Goal: Task Accomplishment & Management: Manage account settings

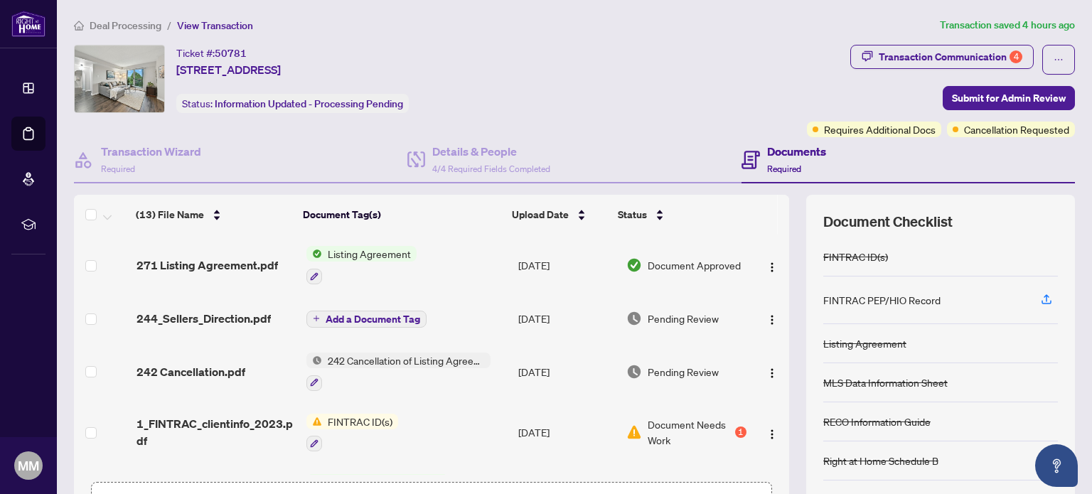
click at [674, 422] on span "Document Needs Work" at bounding box center [690, 432] width 84 height 31
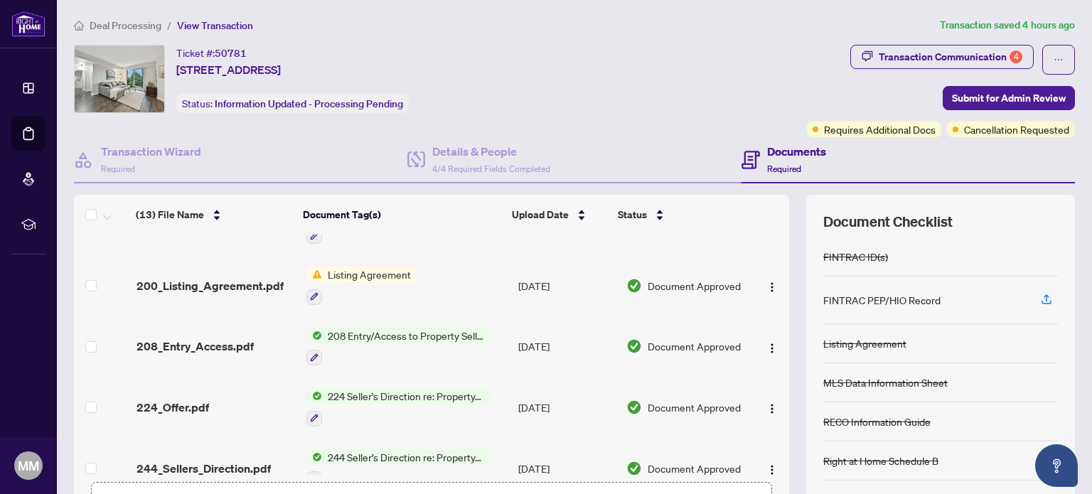
scroll to position [284, 0]
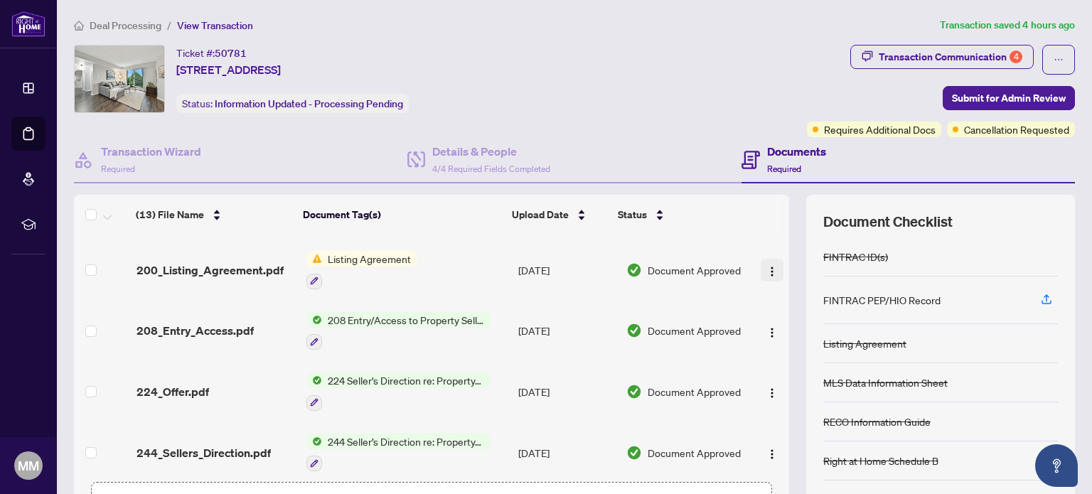
click at [767, 267] on img "button" at bounding box center [772, 271] width 11 height 11
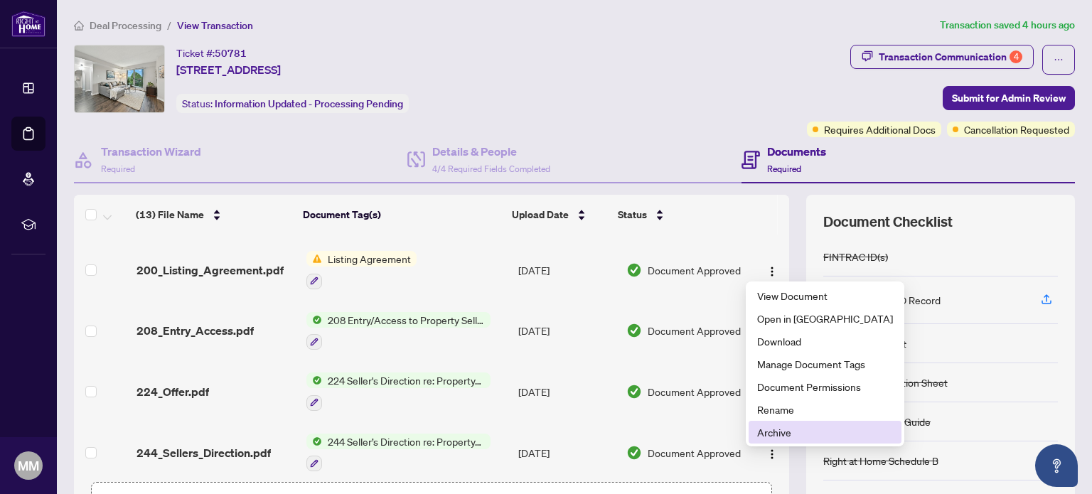
click at [774, 432] on span "Archive" at bounding box center [825, 433] width 136 height 16
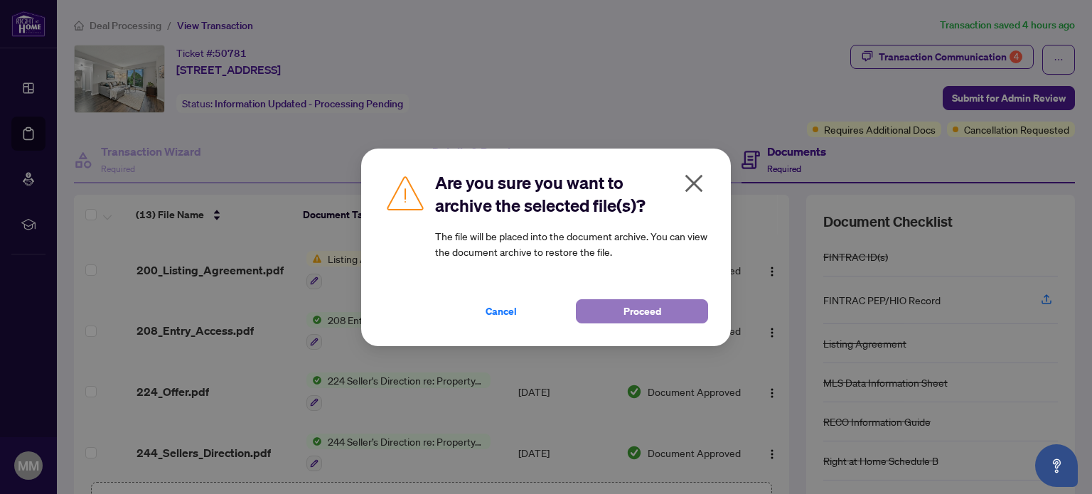
click at [635, 309] on span "Proceed" at bounding box center [643, 311] width 38 height 23
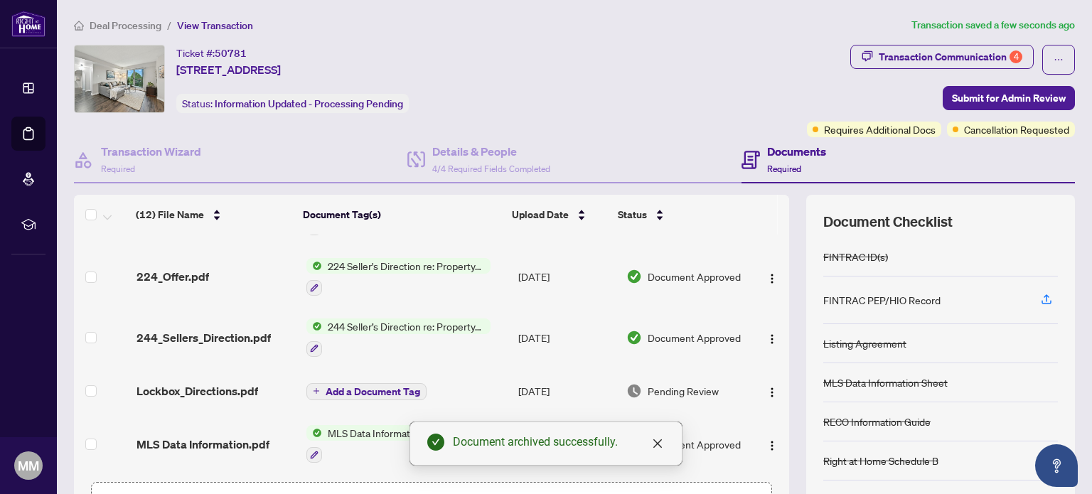
scroll to position [459, 0]
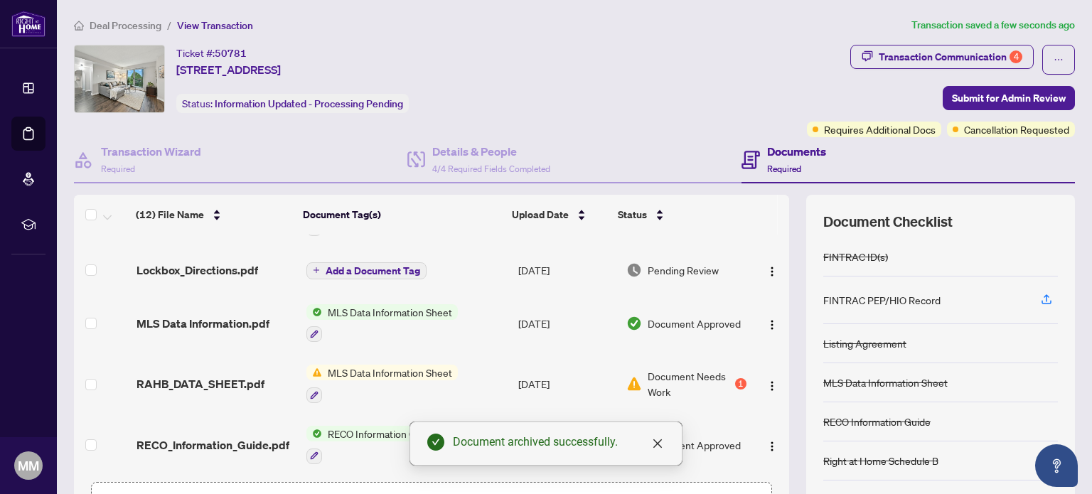
click at [662, 373] on span "Document Needs Work" at bounding box center [690, 383] width 84 height 31
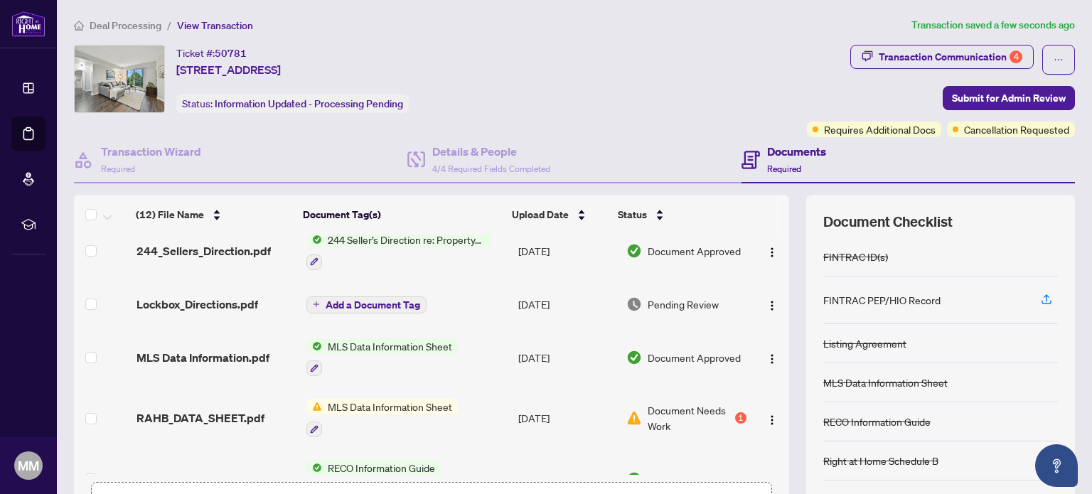
scroll to position [427, 0]
click at [678, 411] on span "Document Needs Work" at bounding box center [690, 416] width 84 height 31
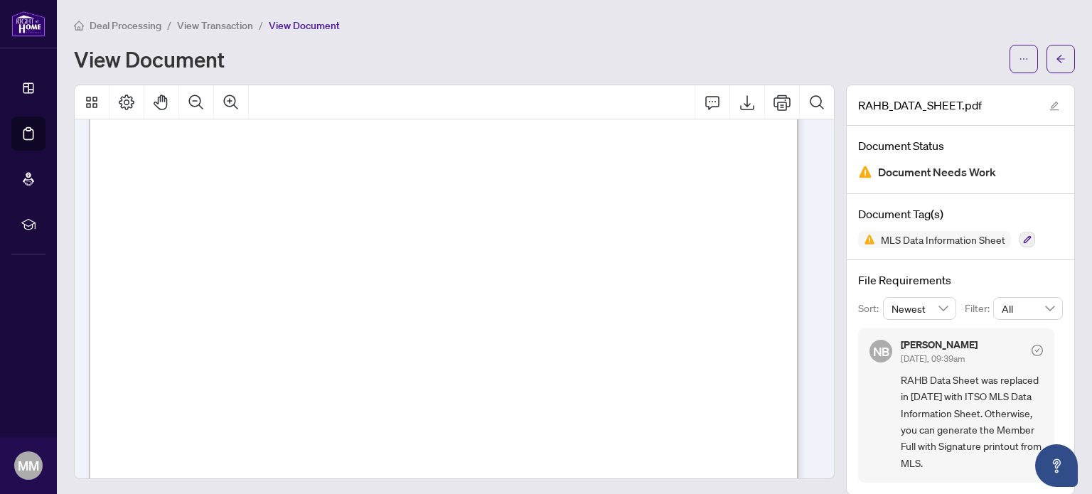
scroll to position [196, 0]
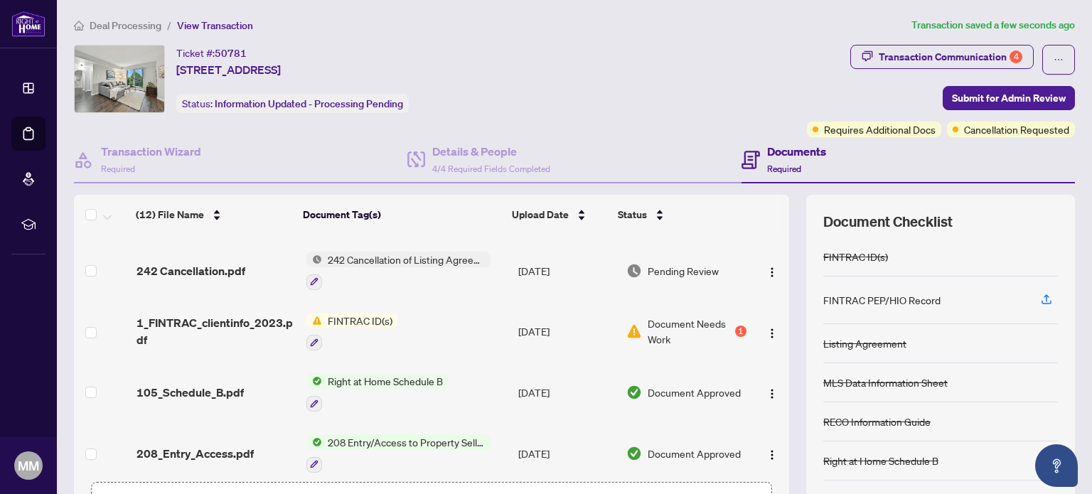
scroll to position [107, 0]
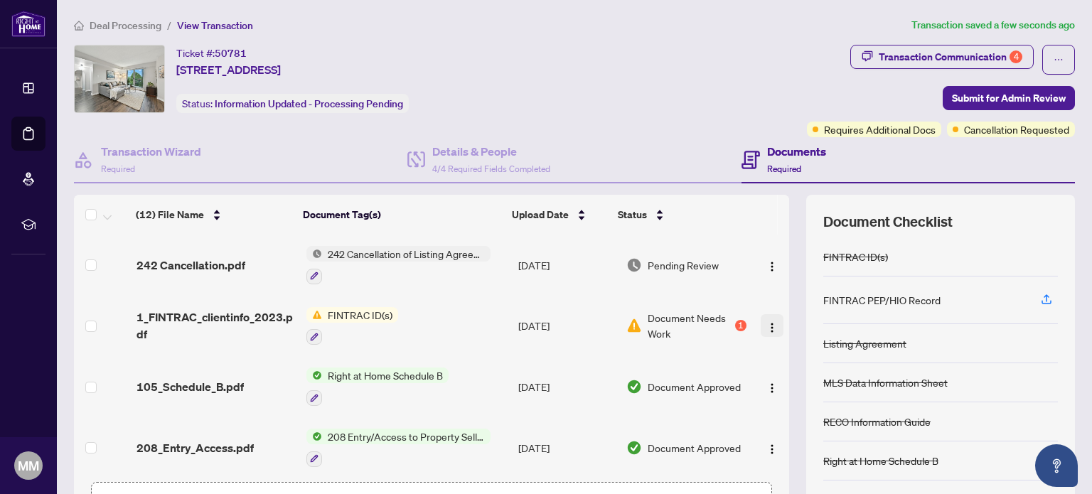
click at [767, 327] on img "button" at bounding box center [772, 327] width 11 height 11
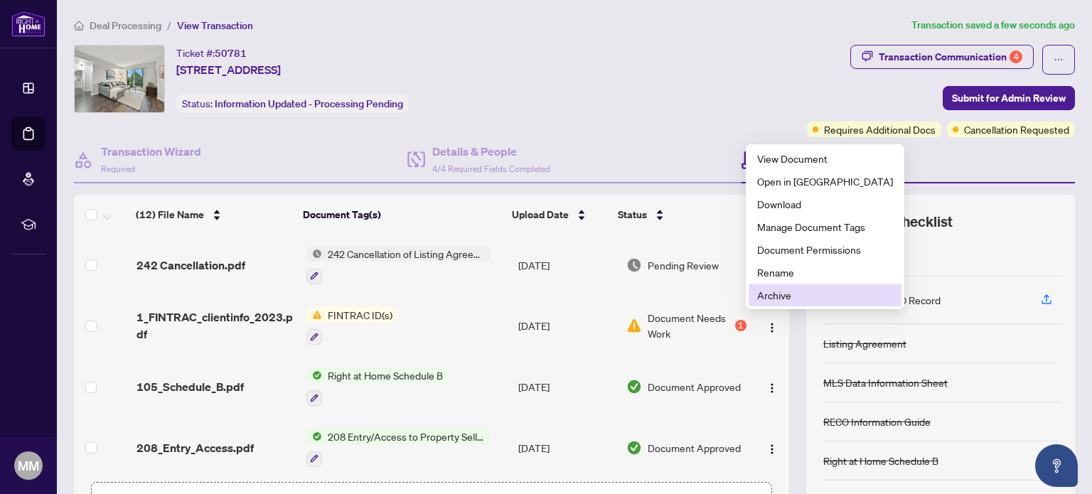
click at [757, 297] on span "Archive" at bounding box center [825, 295] width 136 height 16
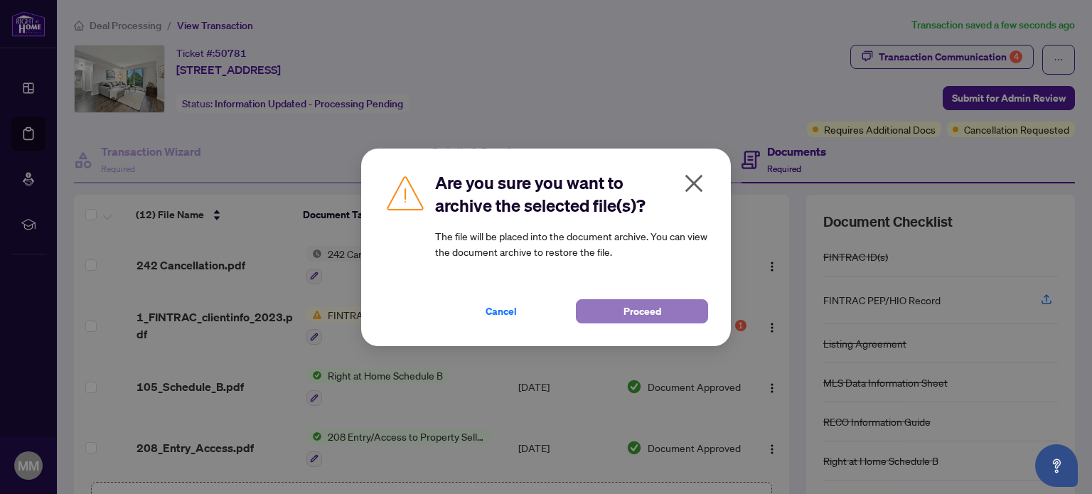
click at [625, 307] on span "Proceed" at bounding box center [643, 311] width 38 height 23
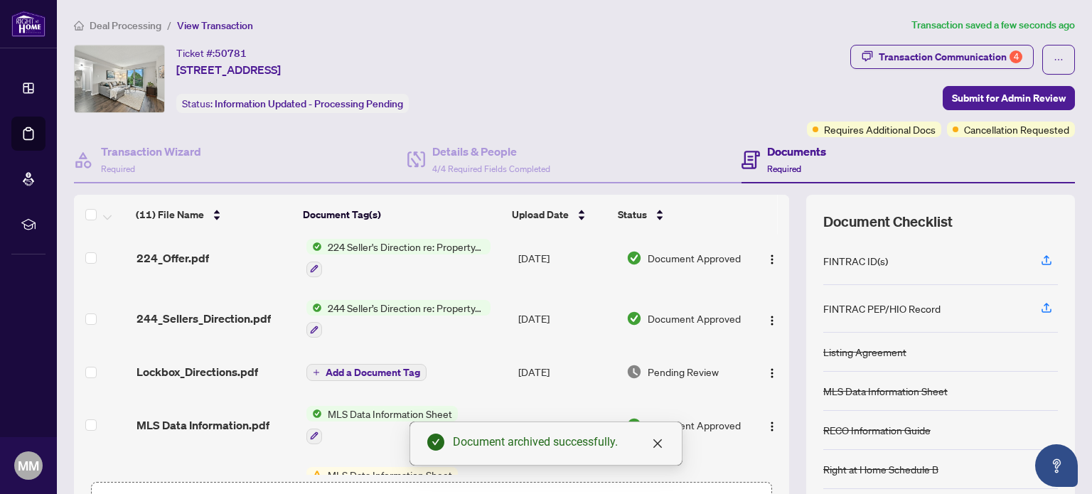
scroll to position [356, 0]
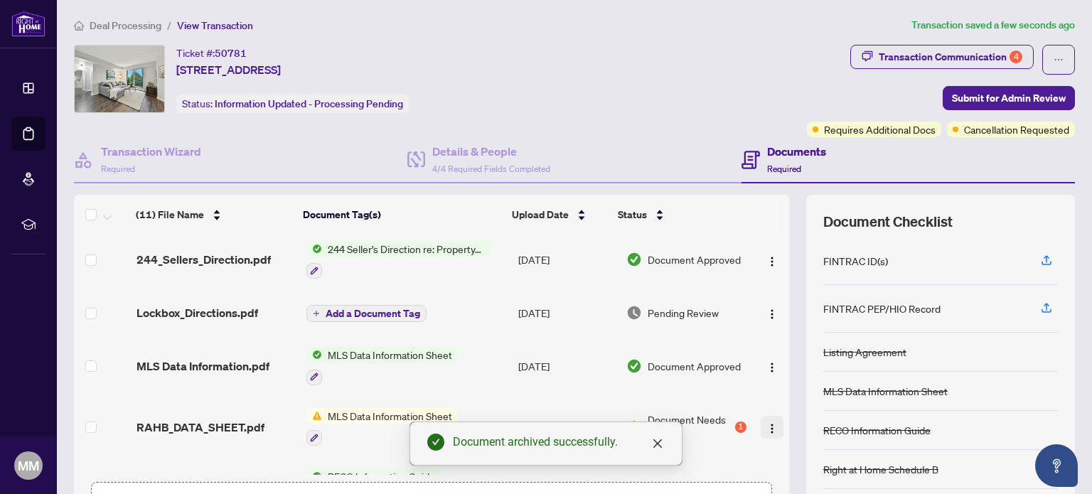
click at [767, 425] on img "button" at bounding box center [772, 428] width 11 height 11
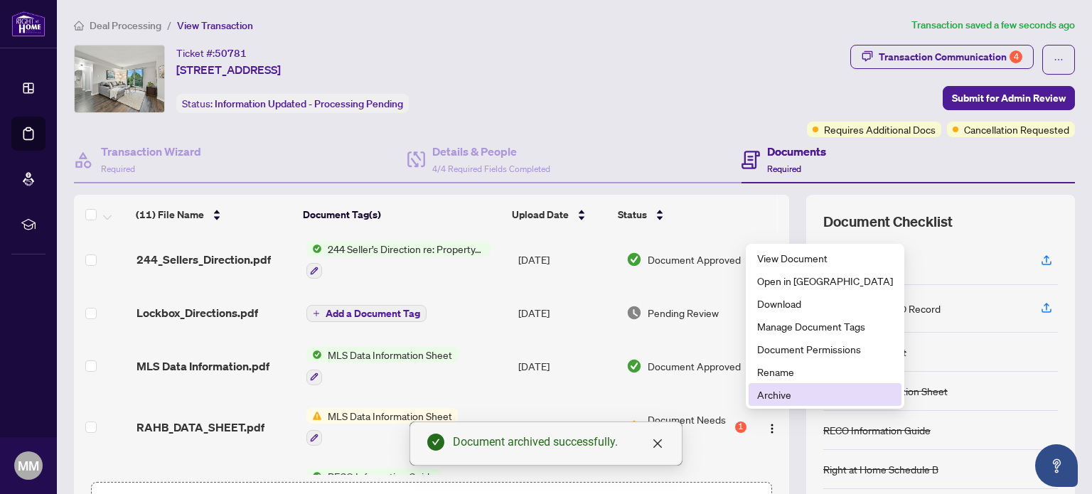
click at [780, 393] on span "Archive" at bounding box center [825, 395] width 136 height 16
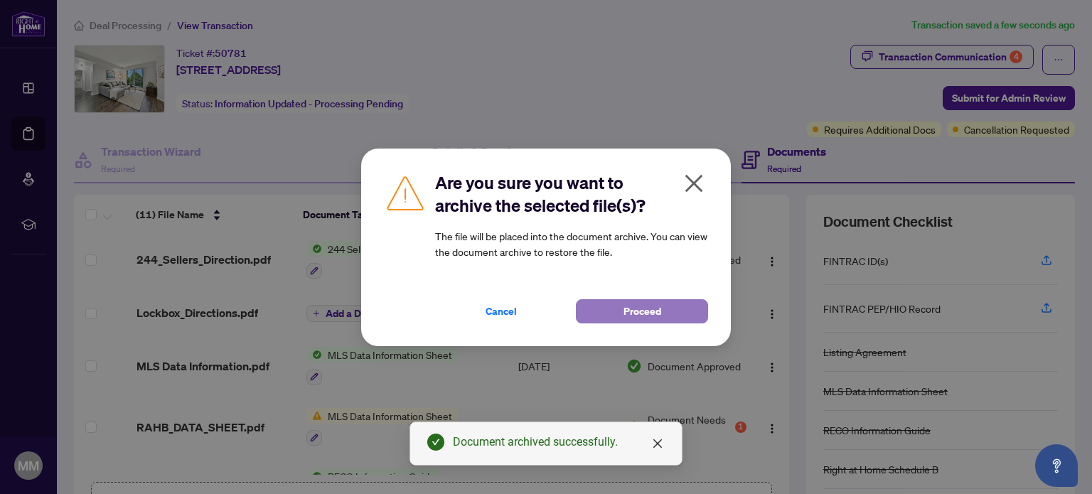
click at [635, 312] on span "Proceed" at bounding box center [643, 311] width 38 height 23
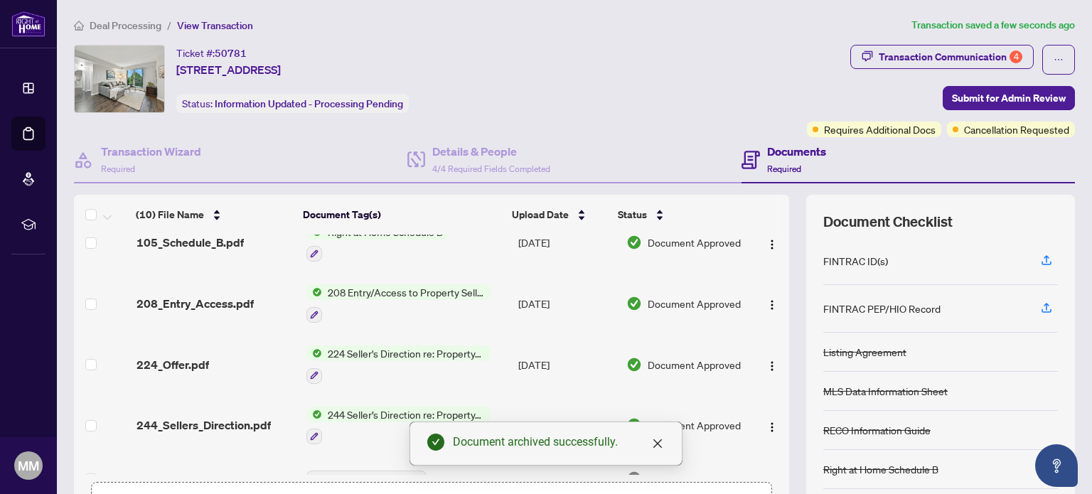
scroll to position [213, 0]
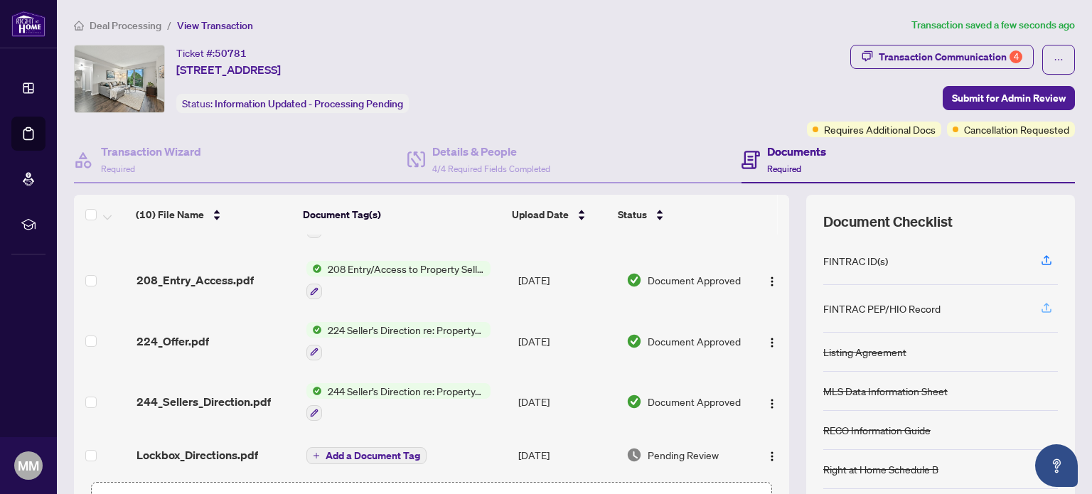
click at [1044, 304] on icon "button" at bounding box center [1047, 306] width 6 height 7
